Goal: Information Seeking & Learning: Learn about a topic

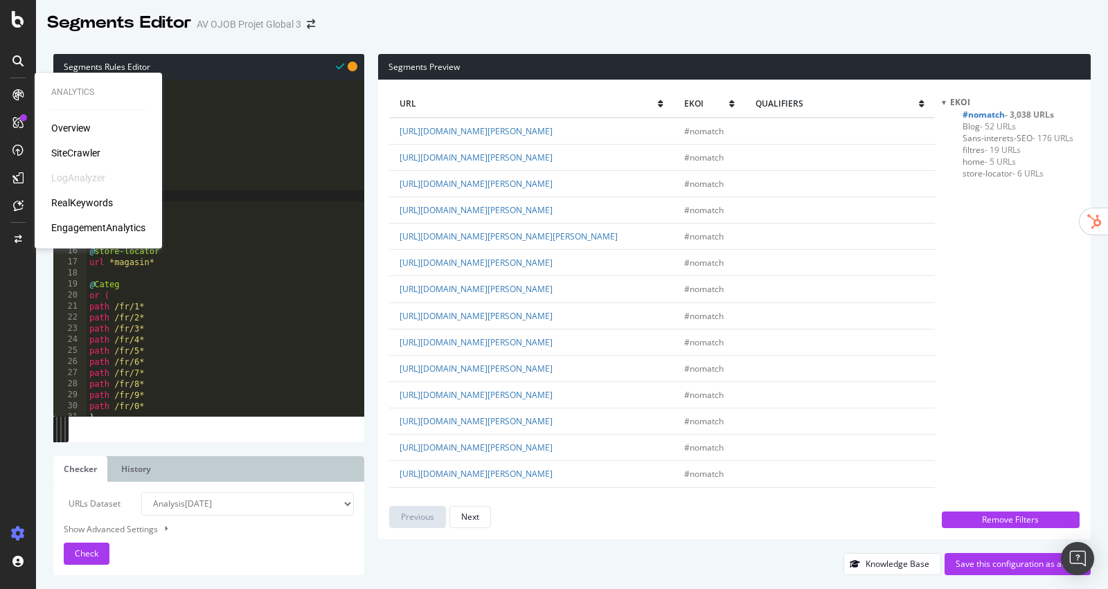
click at [94, 128] on div "Overview" at bounding box center [98, 128] width 94 height 14
click at [80, 128] on div "Overview" at bounding box center [70, 128] width 39 height 14
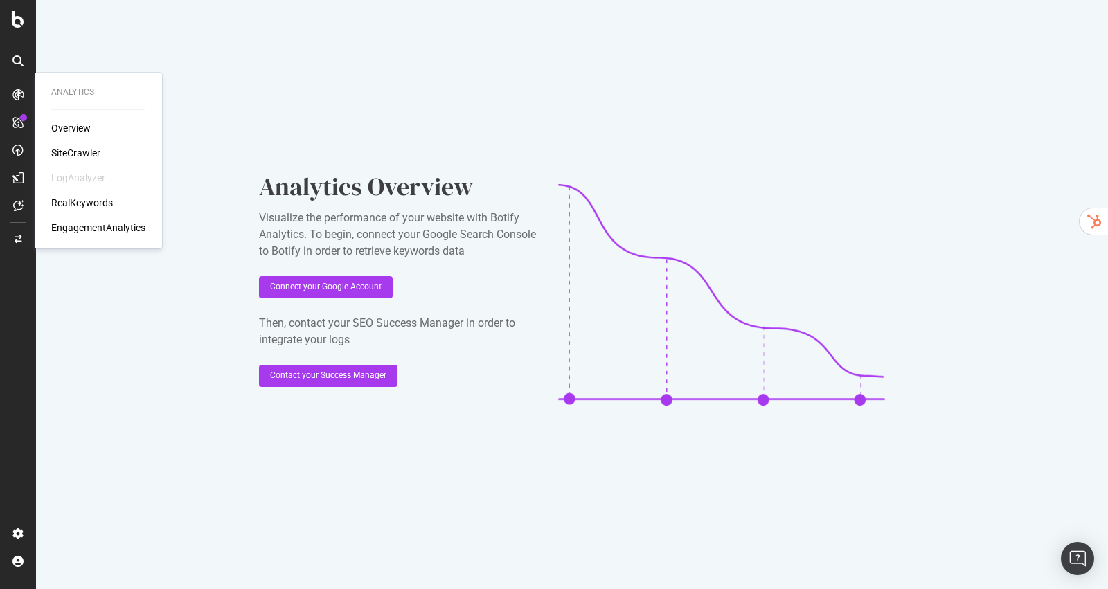
click at [76, 153] on div "SiteCrawler" at bounding box center [75, 153] width 49 height 14
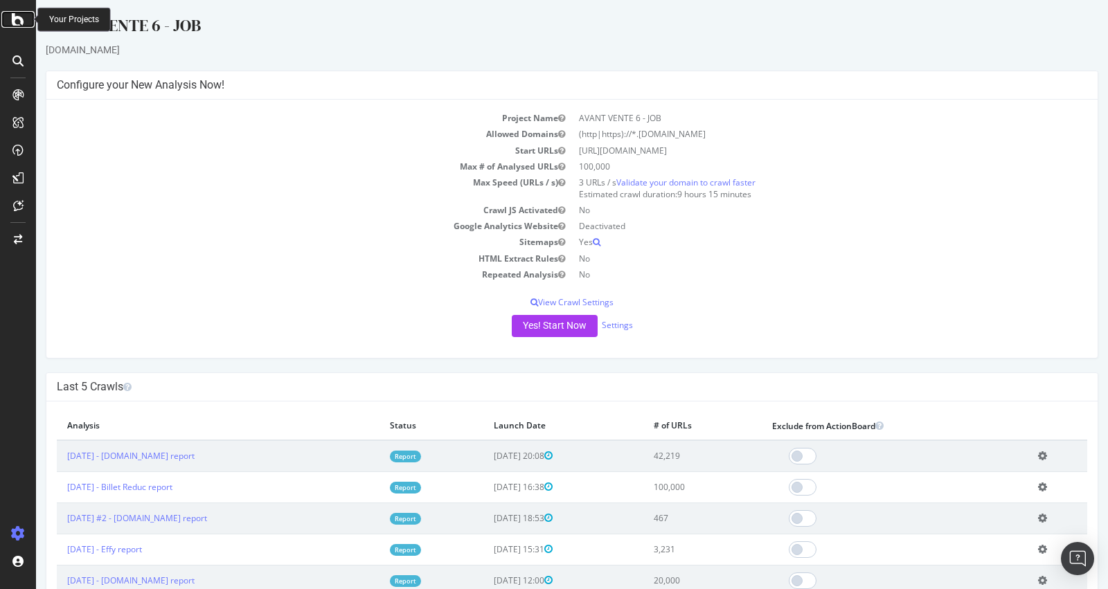
click at [21, 12] on icon at bounding box center [18, 19] width 12 height 17
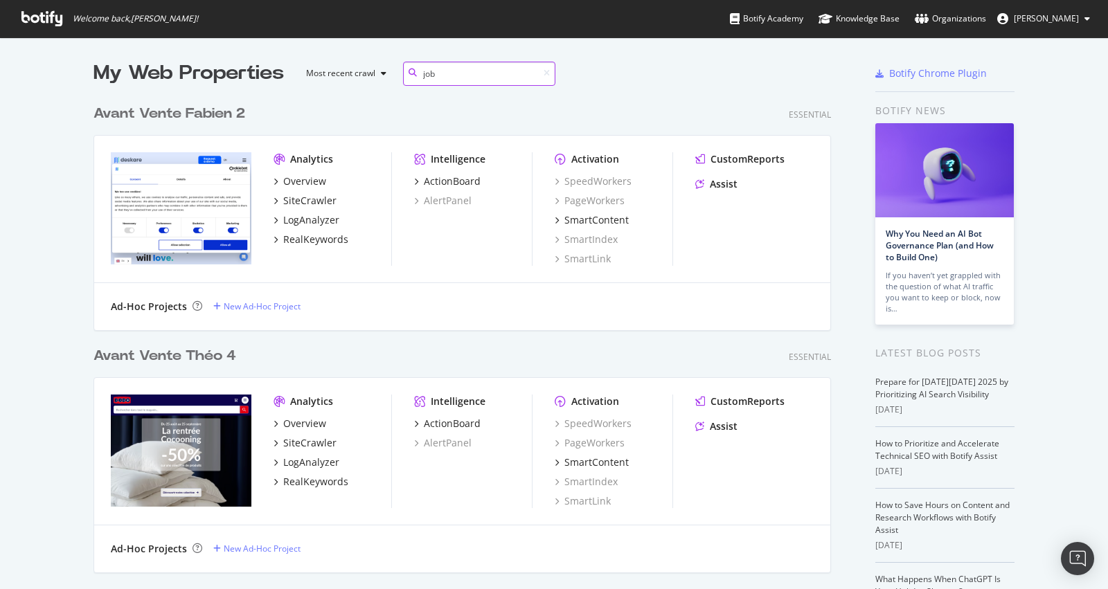
scroll to position [727, 748]
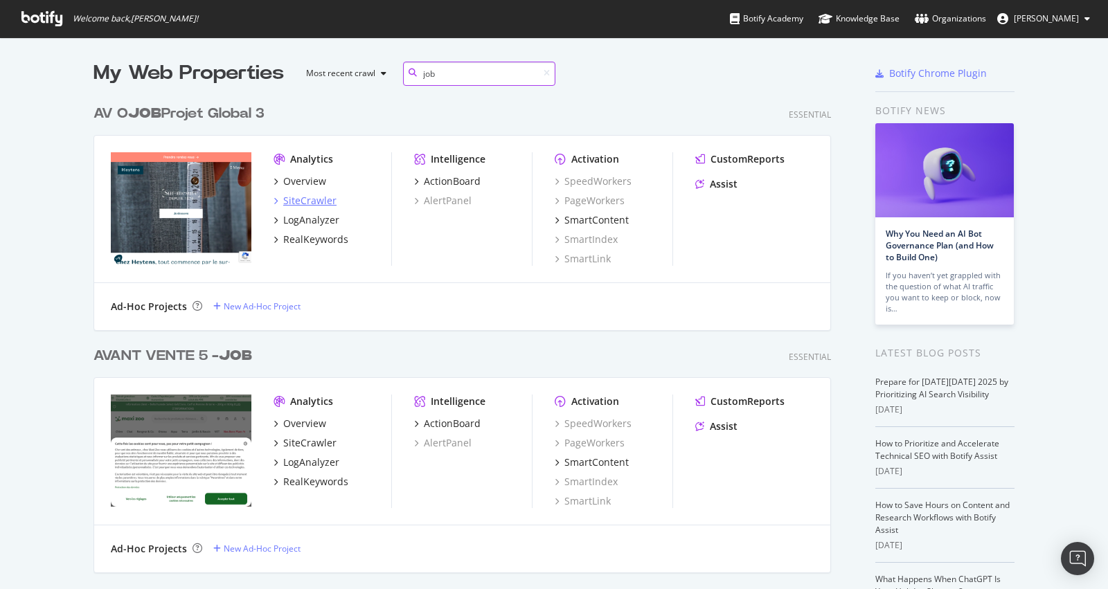
type input "job"
click at [290, 200] on div "SiteCrawler" at bounding box center [309, 201] width 53 height 14
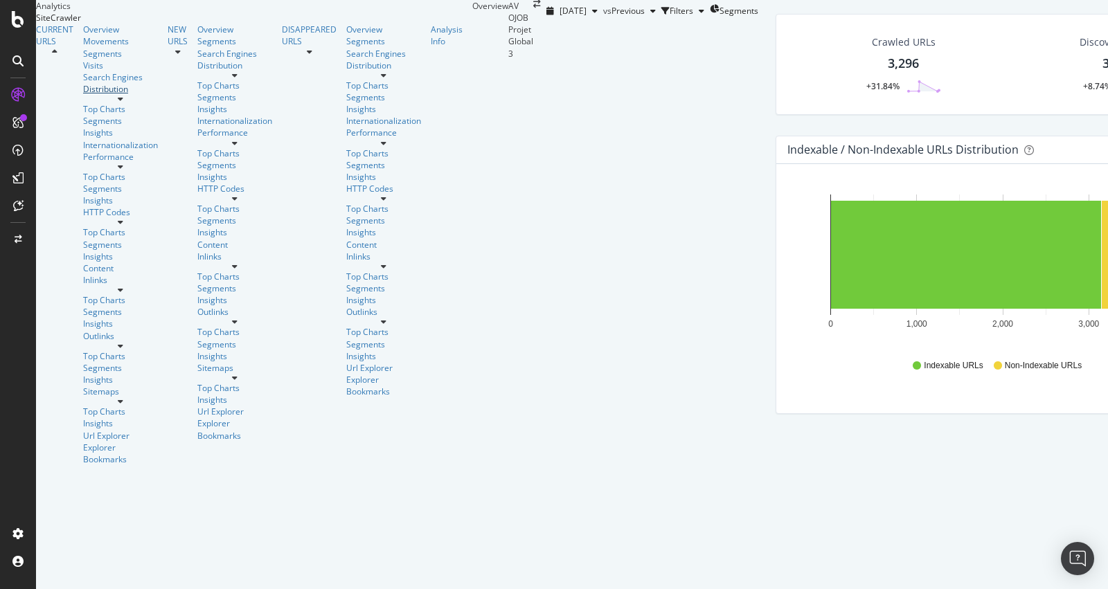
click at [83, 95] on div "Distribution" at bounding box center [120, 89] width 75 height 12
